Goal: Task Accomplishment & Management: Complete application form

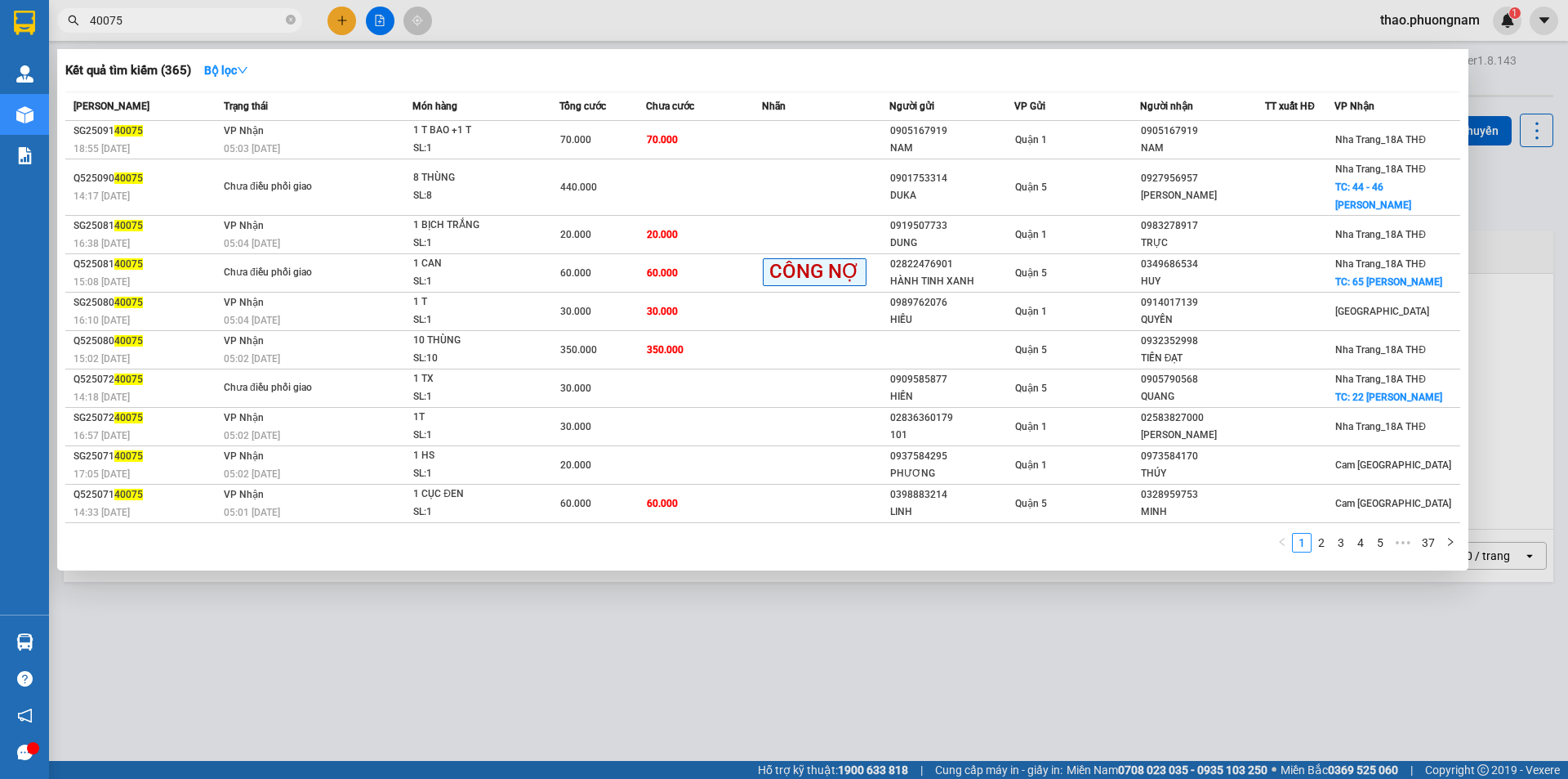
click at [177, 19] on input "40075" at bounding box center [187, 20] width 193 height 18
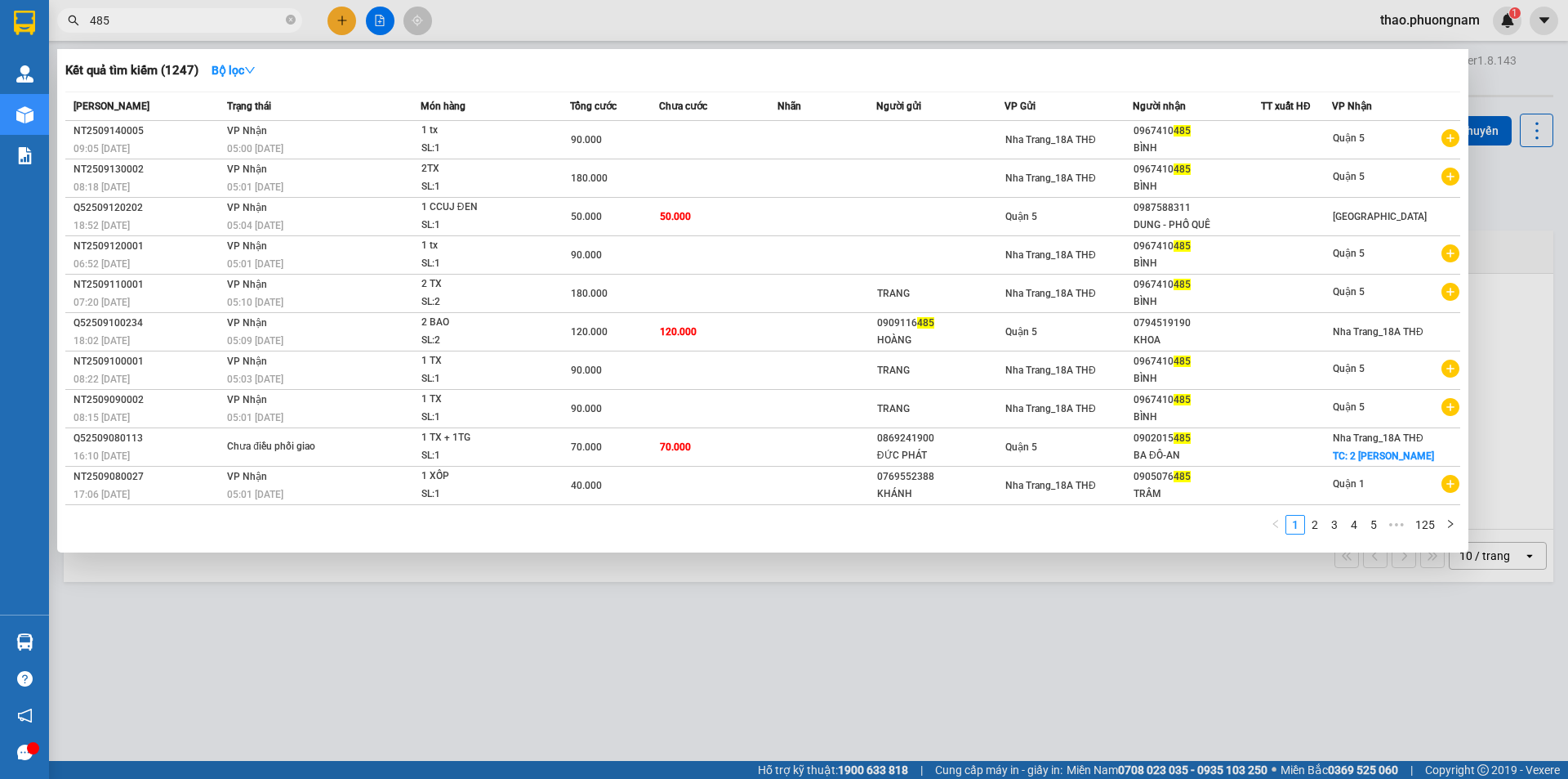
drag, startPoint x: 123, startPoint y: 22, endPoint x: 23, endPoint y: 6, distance: 101.3
click at [24, 6] on section "Kết quả tìm kiếm ( 1247 ) Bộ lọc Mã ĐH Trạng thái Món hàng Tổng cước Chưa cước …" at bounding box center [784, 389] width 1568 height 779
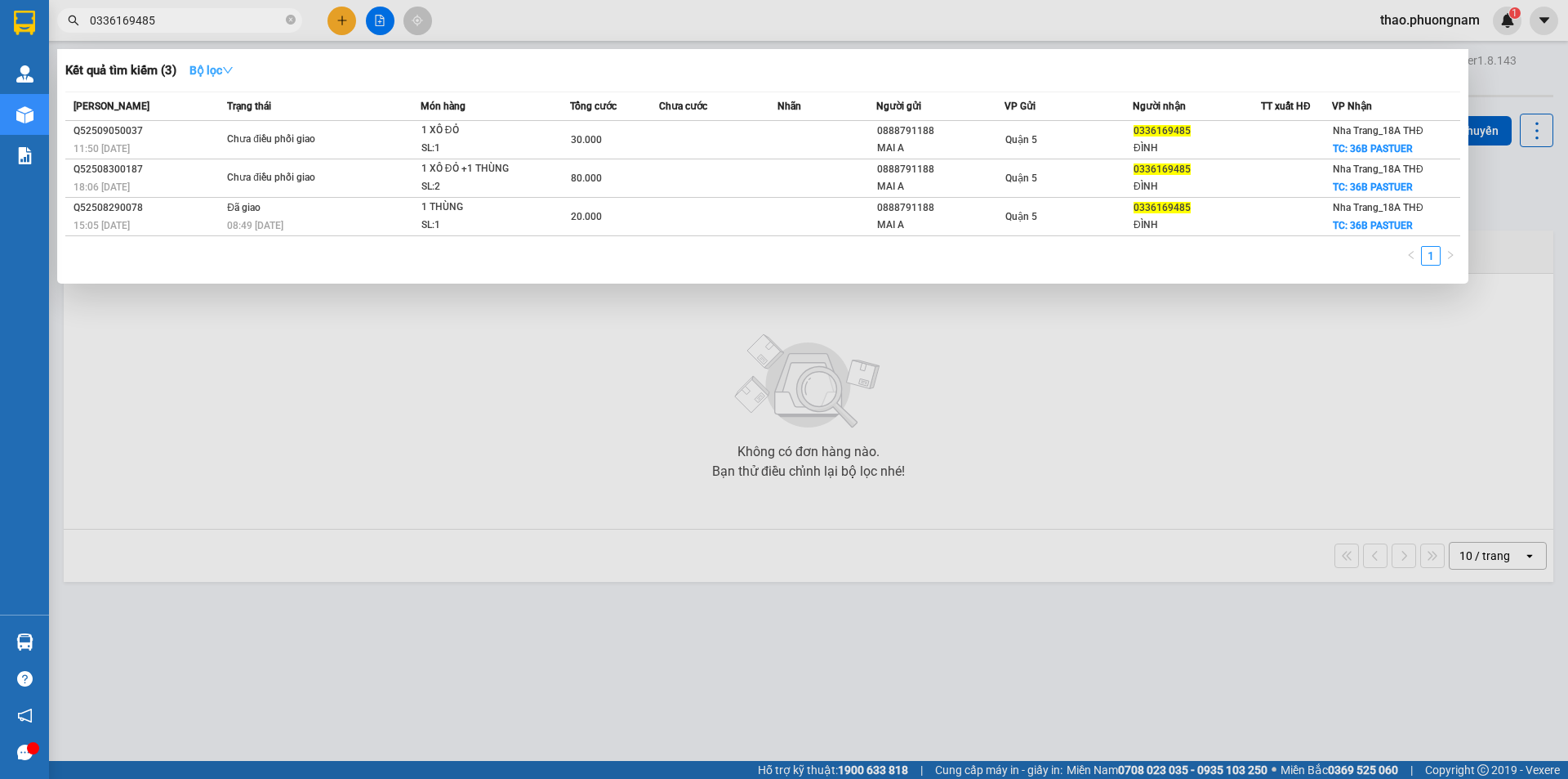
type input "0336169485"
click at [208, 70] on strong "Bộ lọc" at bounding box center [211, 70] width 44 height 13
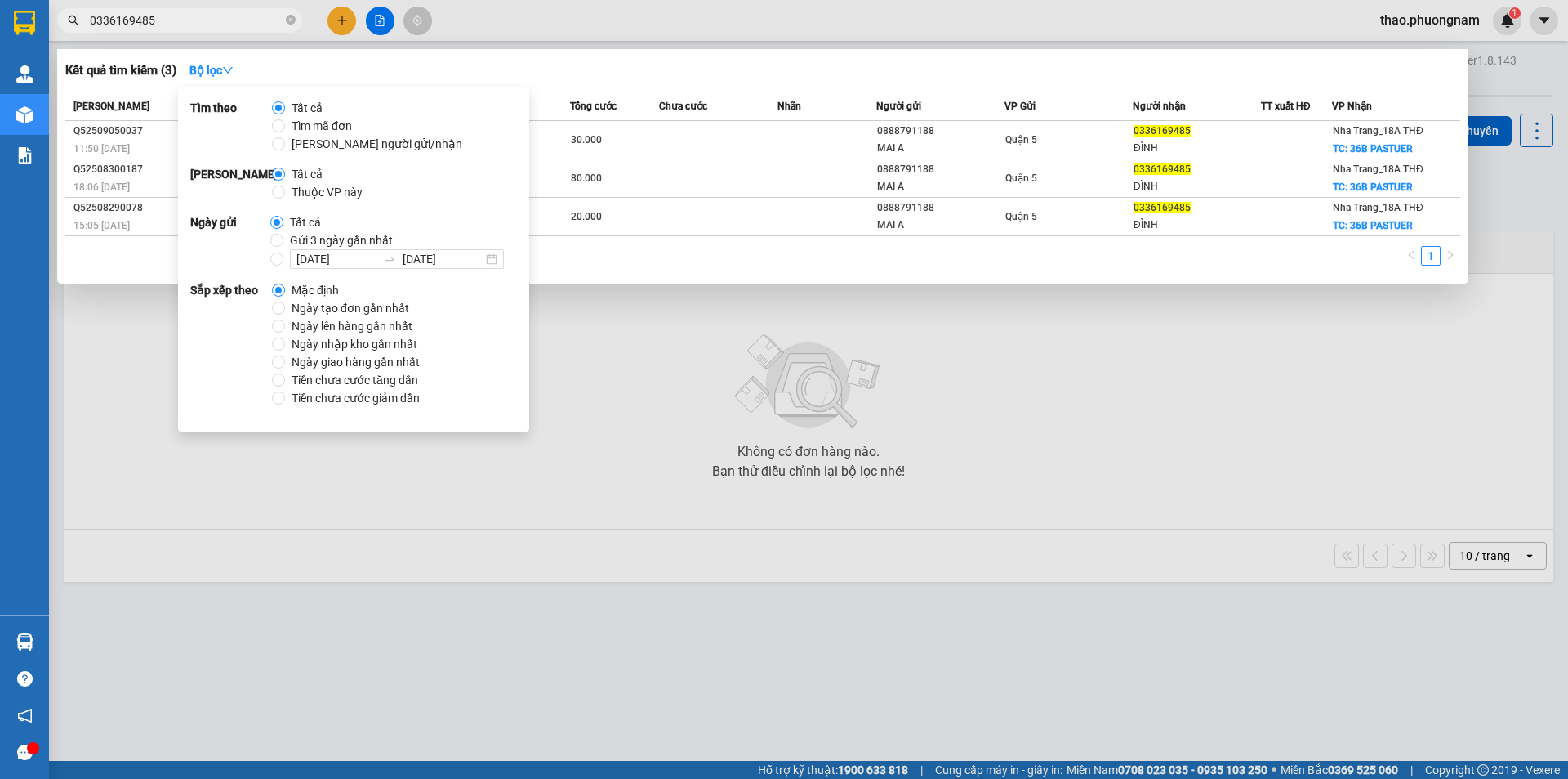
click at [328, 307] on span "Ngày tạo đơn gần nhất" at bounding box center [350, 307] width 130 height 18
click at [285, 307] on input "Ngày tạo đơn gần nhất" at bounding box center [278, 308] width 13 height 13
radio input "true"
radio input "false"
click at [734, 427] on div at bounding box center [784, 389] width 1568 height 779
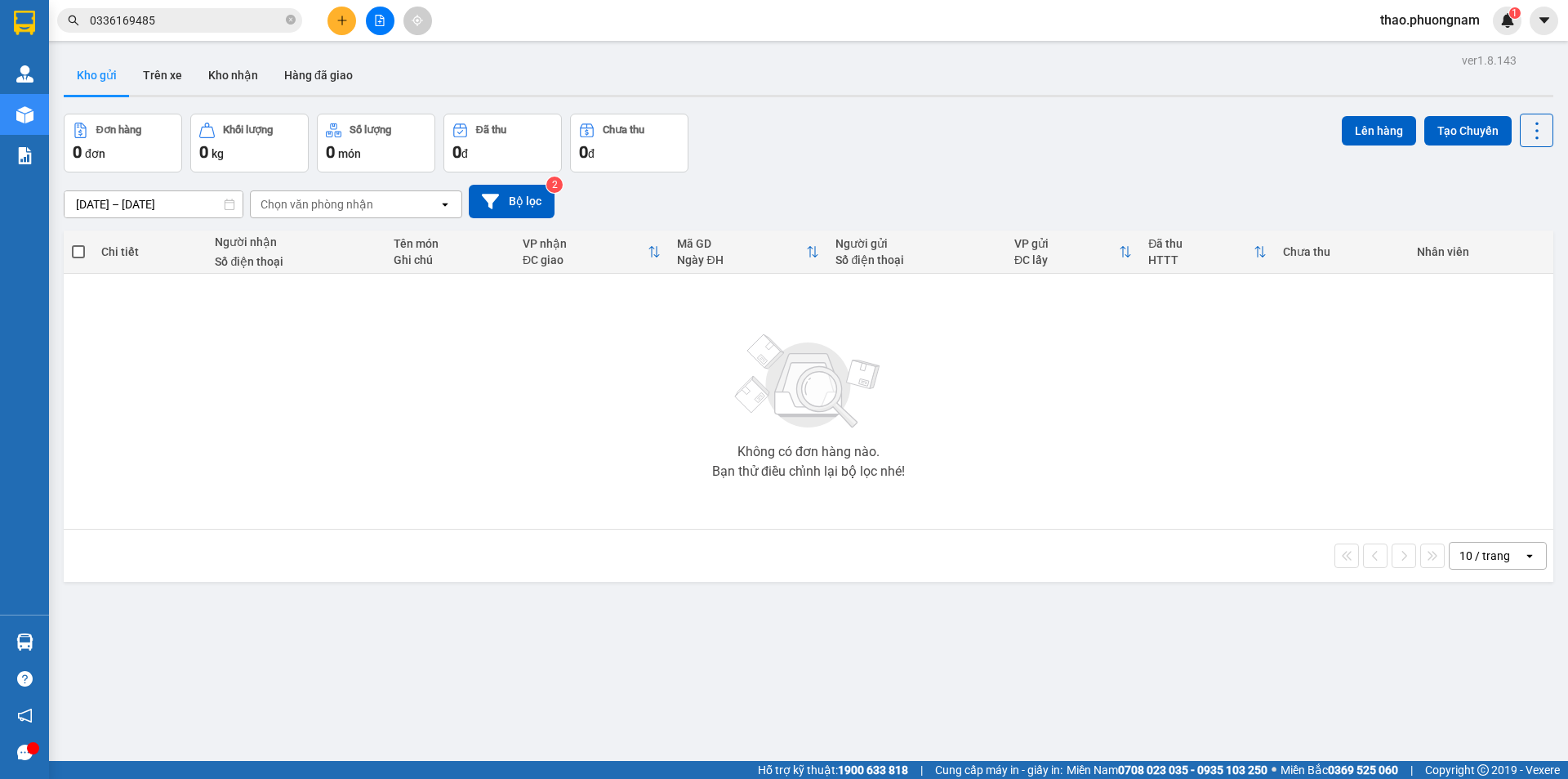
click at [206, 17] on input "0336169485" at bounding box center [187, 20] width 193 height 18
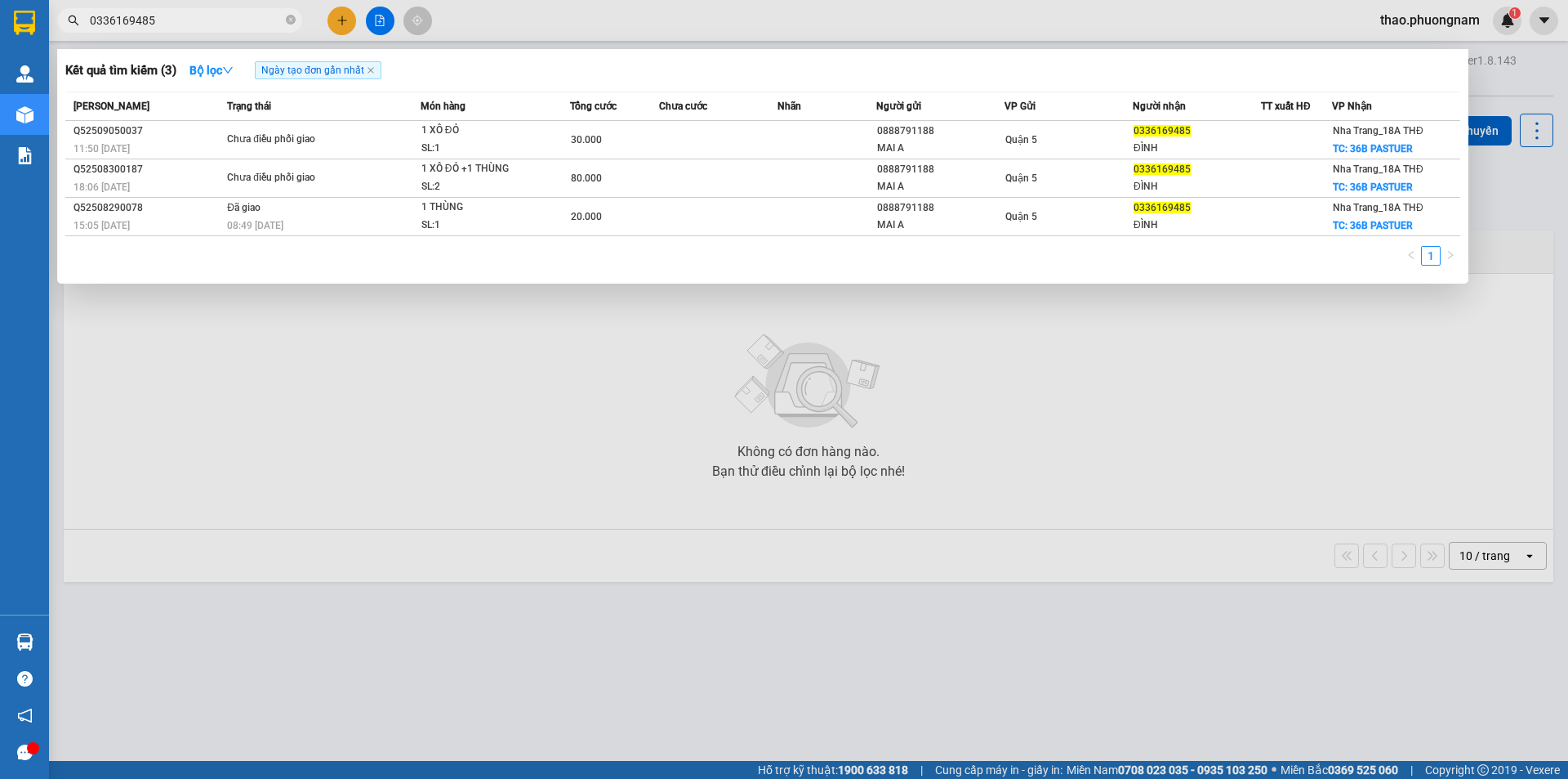
click at [283, 18] on span "0336169485" at bounding box center [179, 21] width 245 height 24
drag, startPoint x: 236, startPoint y: 22, endPoint x: 0, endPoint y: 11, distance: 236.3
click at [0, 11] on section "Kết quả tìm kiếm ( 3 ) Bộ lọc Ngày tạo đơn gần nhất Mã ĐH Trạng thái Món hàng T…" at bounding box center [784, 389] width 1568 height 779
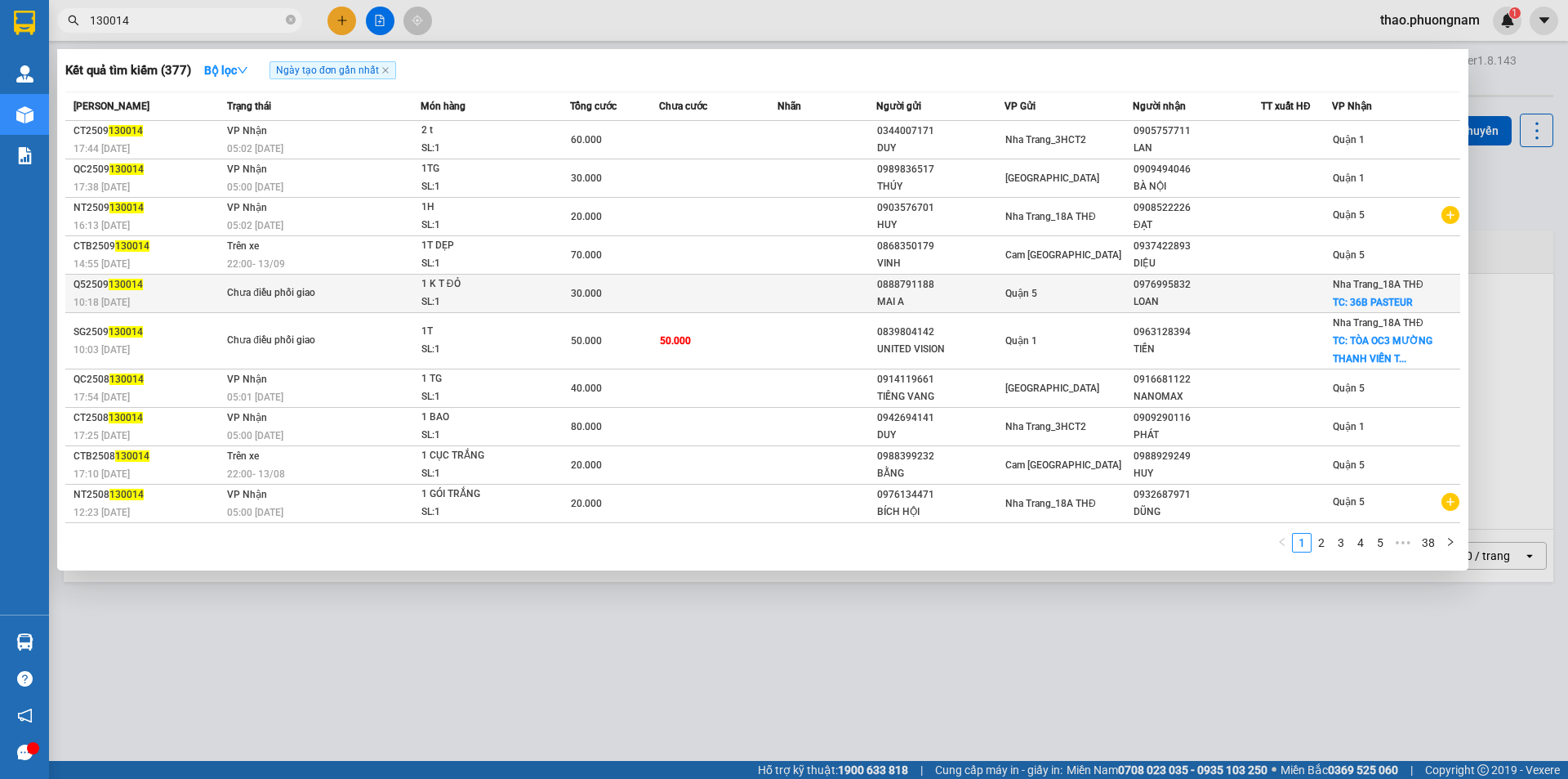
type input "130014"
click at [1257, 302] on div "LOAN" at bounding box center [1197, 302] width 127 height 17
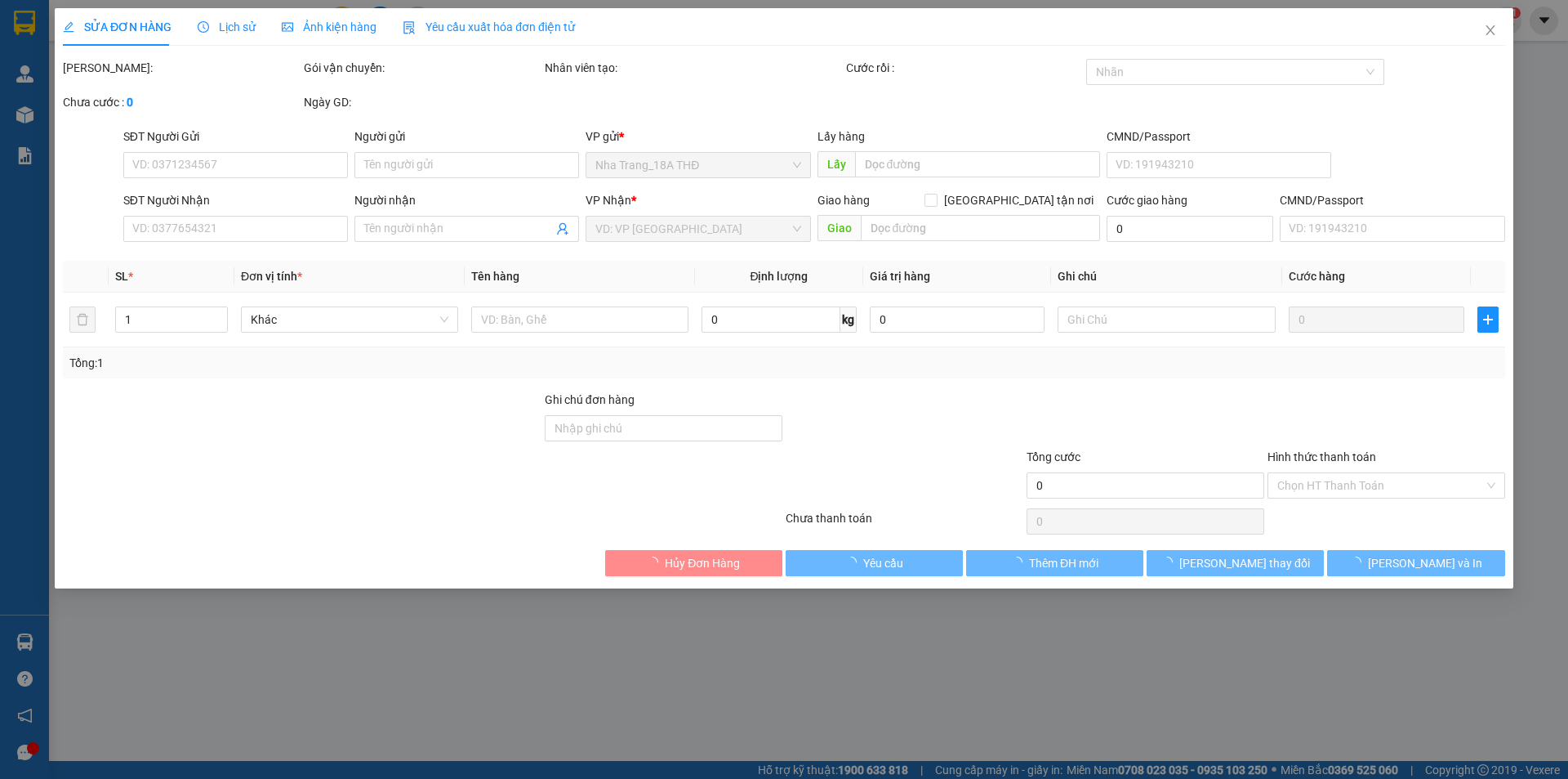
type input "0888791188"
type input "MAI A"
type input "0976995832"
type input "LOAN"
checkbox input "true"
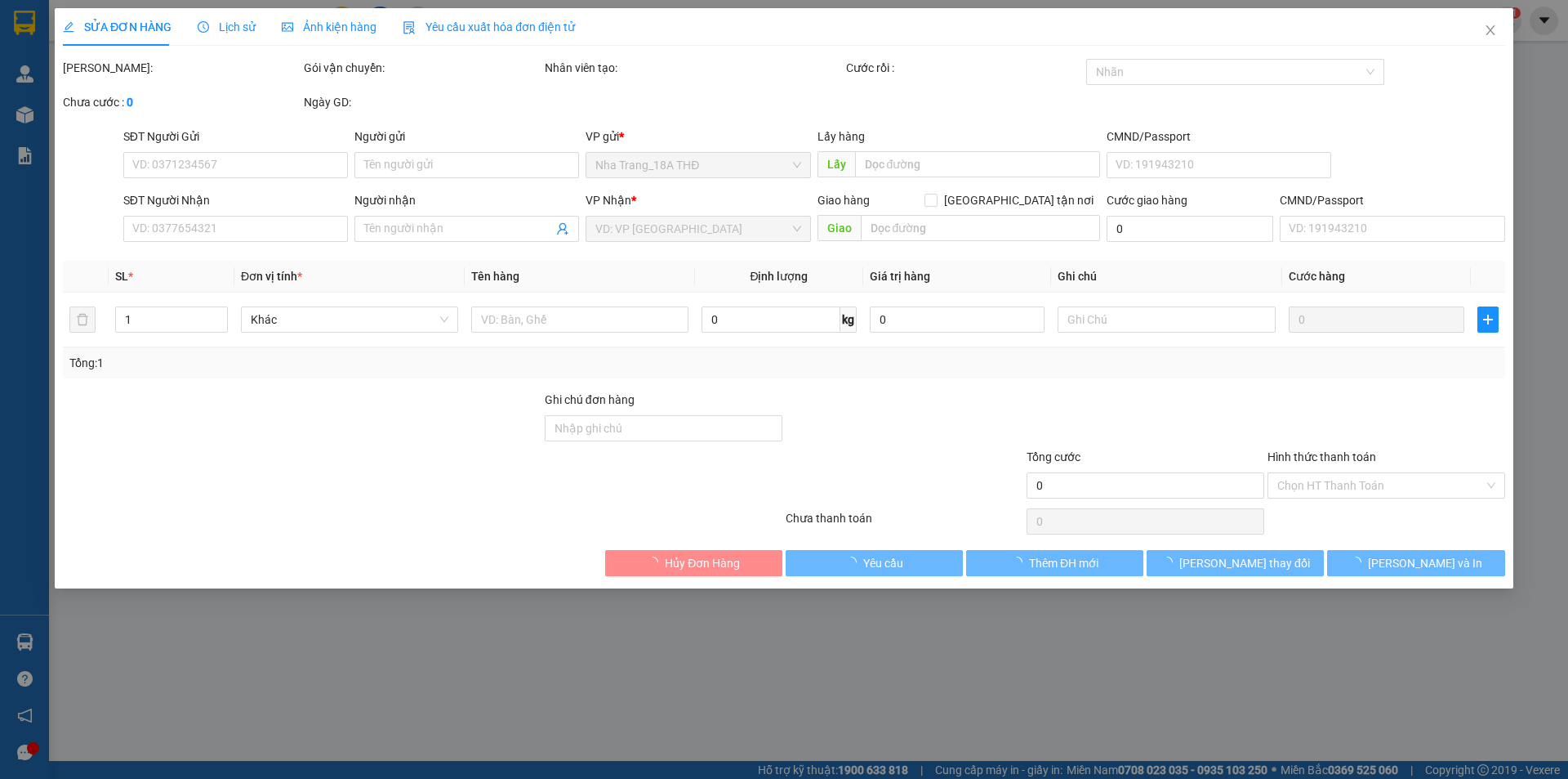
type input "36B PASTEUR"
type input "30.000"
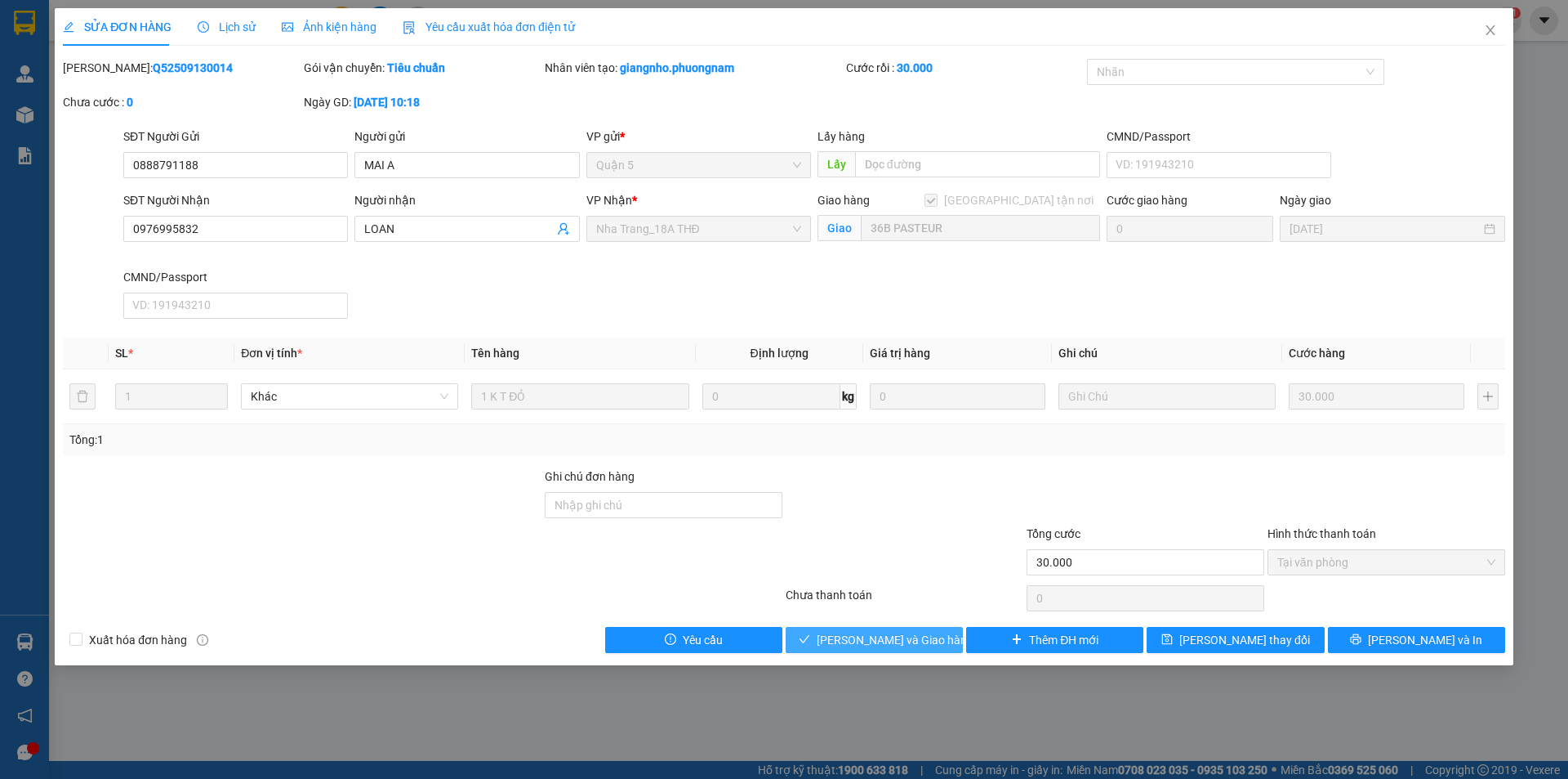
click at [905, 636] on span "[PERSON_NAME] và Giao hàng" at bounding box center [894, 639] width 157 height 18
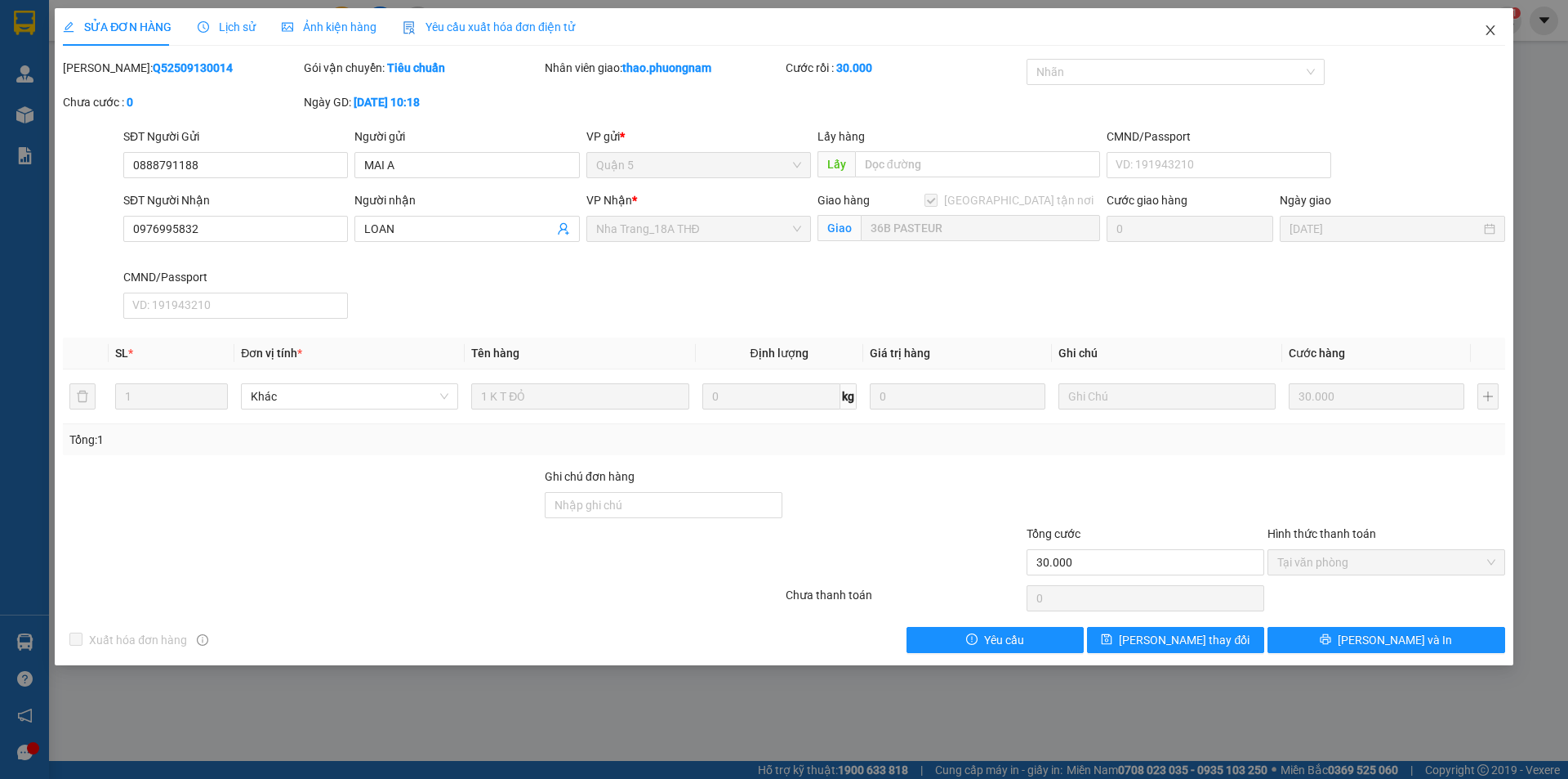
click at [1487, 36] on icon "close" at bounding box center [1490, 30] width 13 height 13
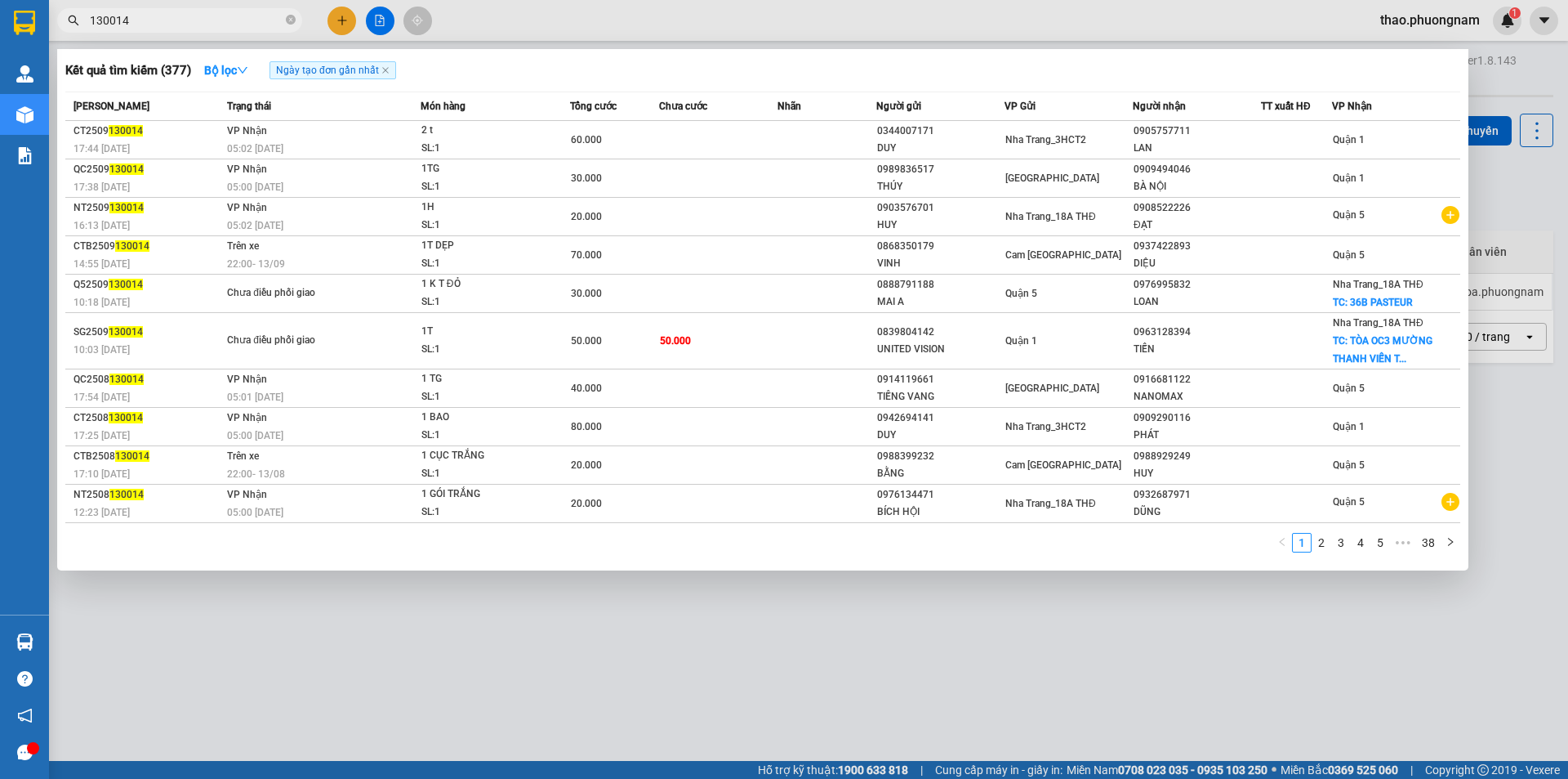
click at [211, 22] on input "130014" at bounding box center [187, 20] width 193 height 18
